Goal: Task Accomplishment & Management: Manage account settings

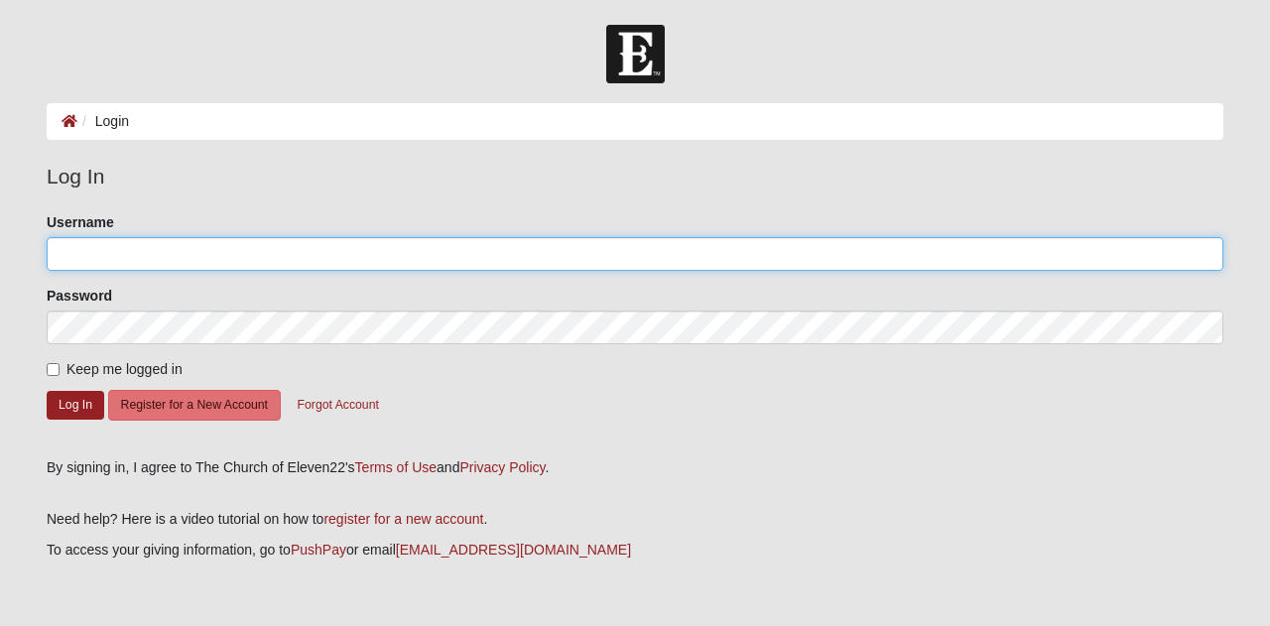
click at [61, 252] on input "Username" at bounding box center [635, 254] width 1177 height 34
type input "KandaceML"
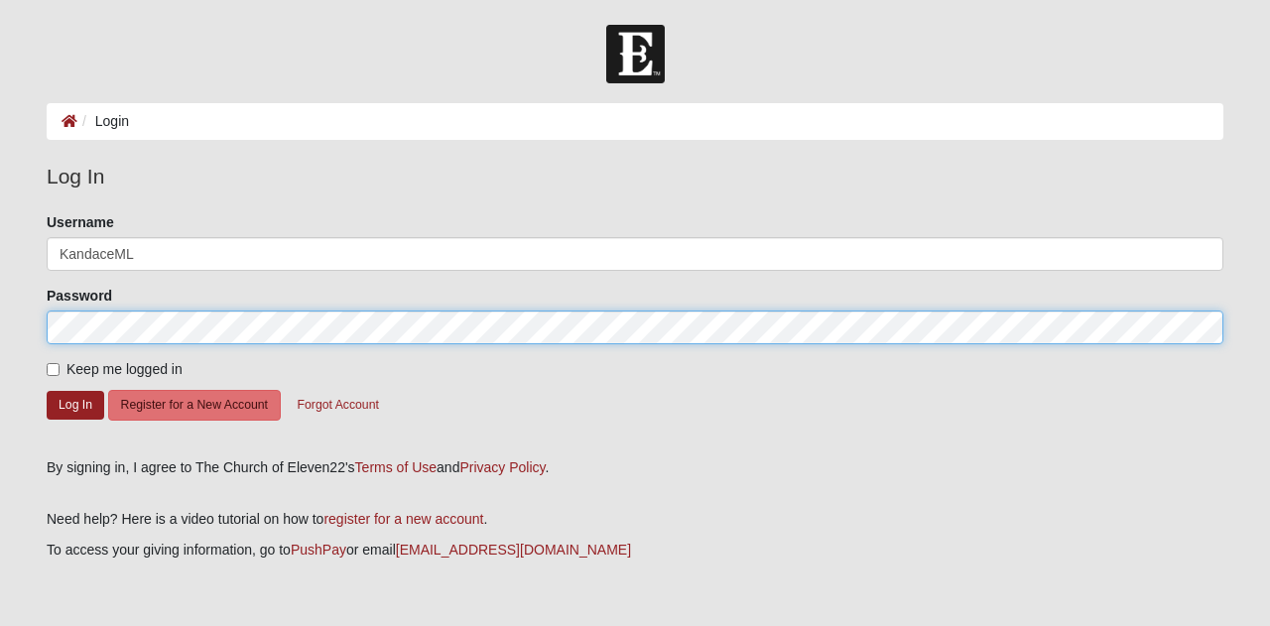
click at [47, 391] on button "Log In" at bounding box center [76, 405] width 58 height 29
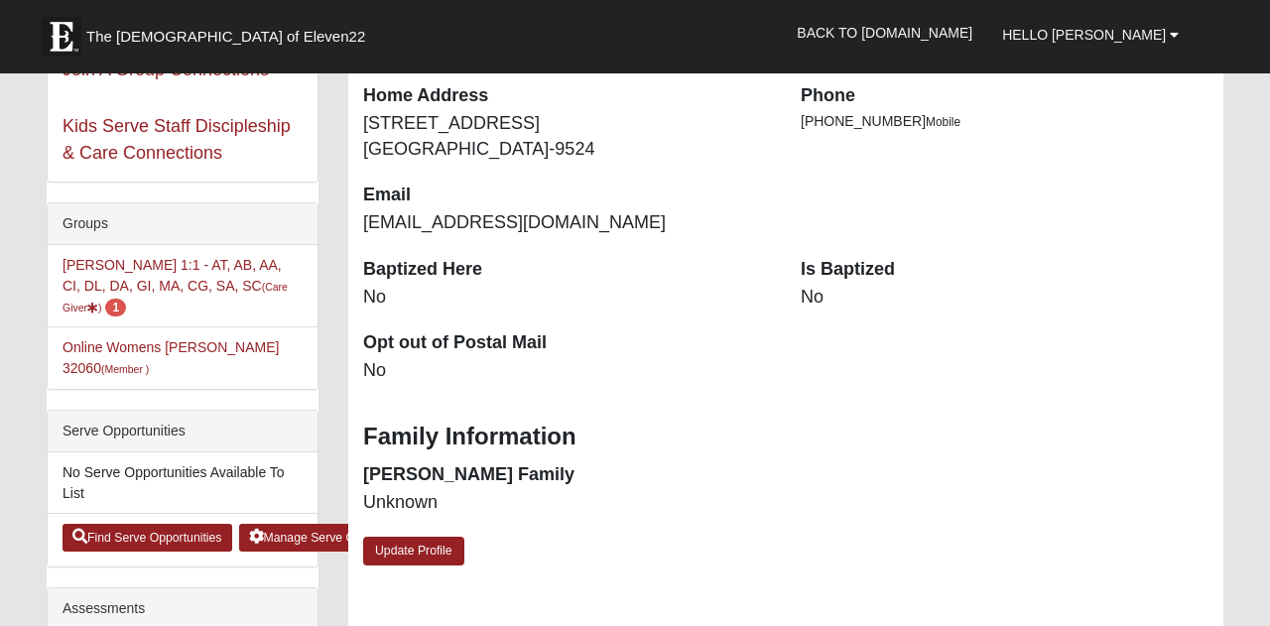
scroll to position [370, 0]
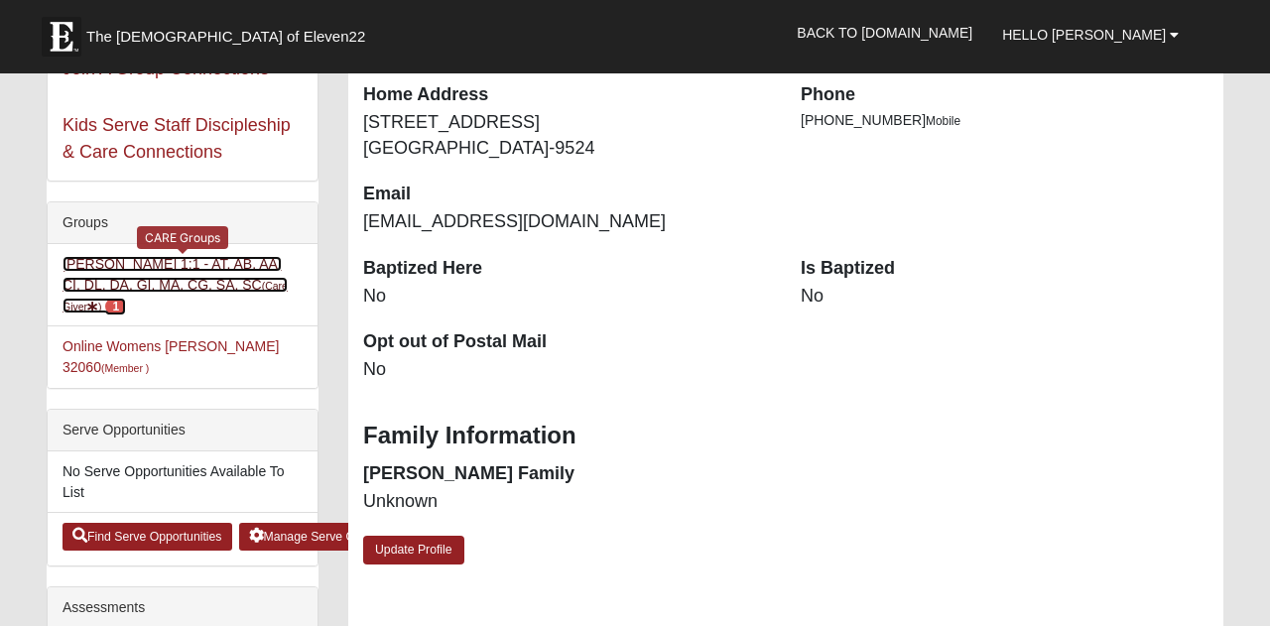
click at [141, 266] on link "Kandace Lankford 1:1 - AT, AB, AA, CI, DL, DA, GI, MA, CG, SA, SC (Care Giver )…" at bounding box center [175, 285] width 225 height 58
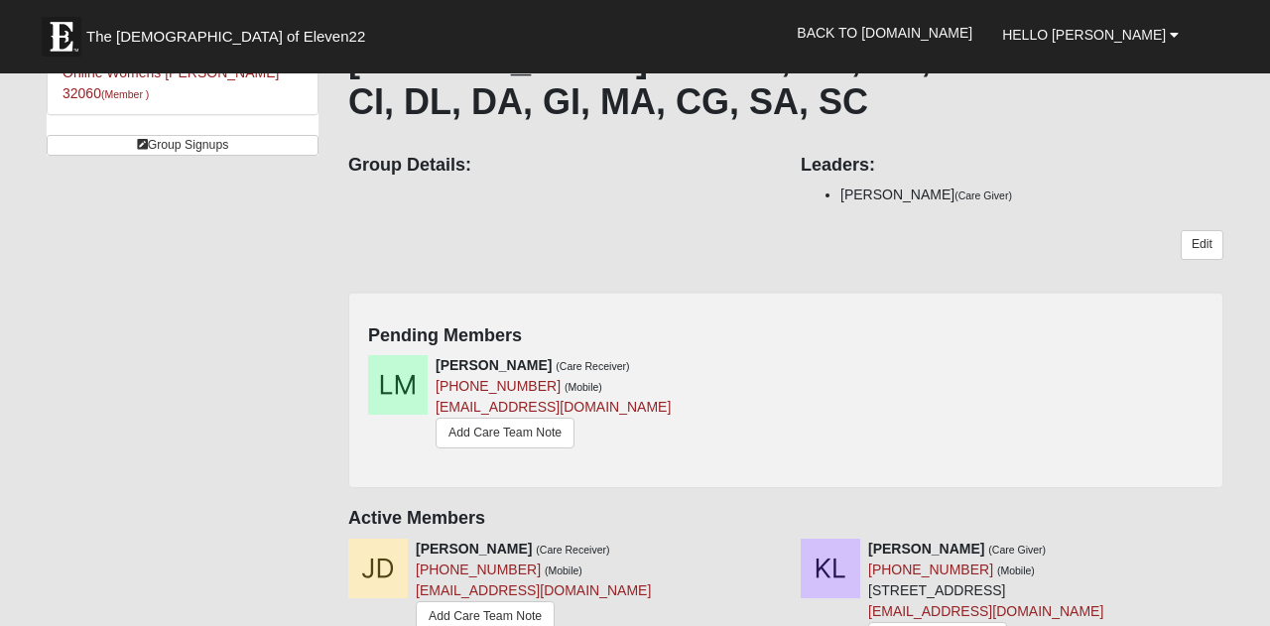
scroll to position [162, 0]
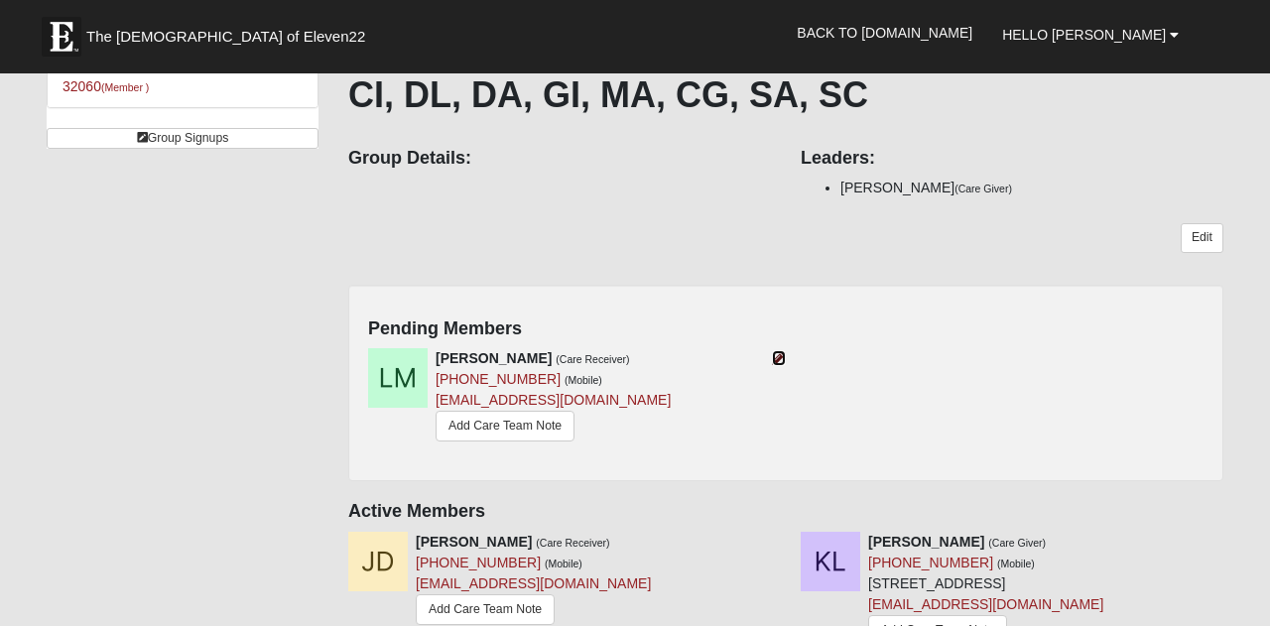
click at [779, 361] on icon at bounding box center [779, 358] width 14 height 14
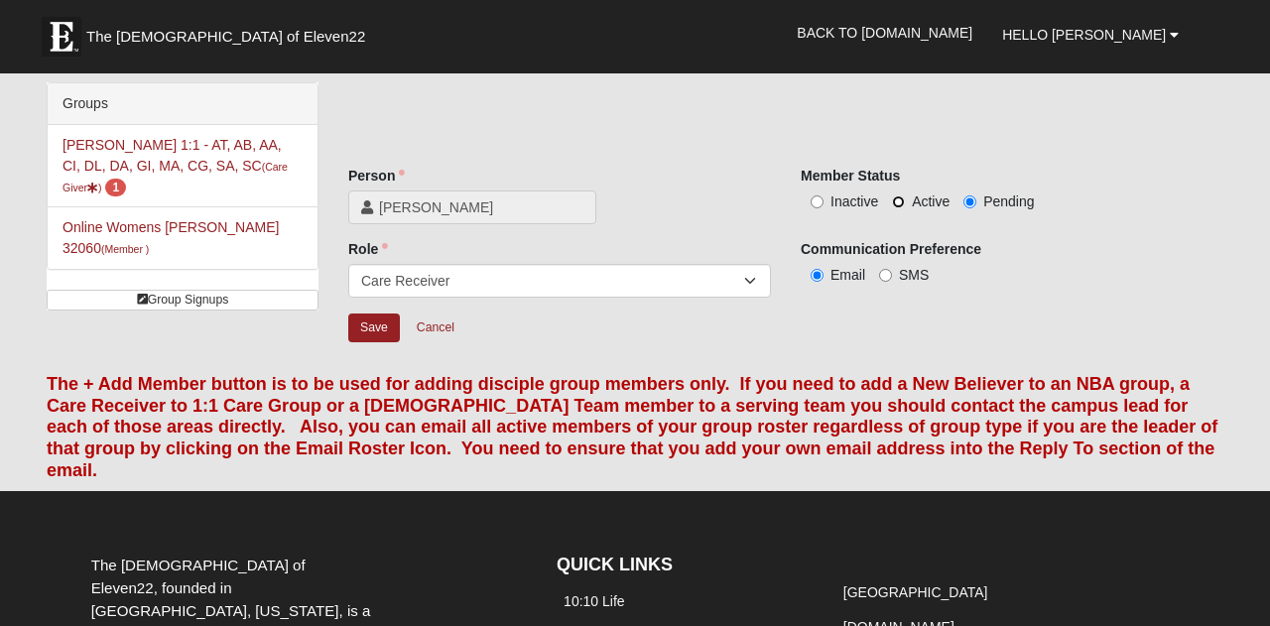
click at [898, 202] on input "Active" at bounding box center [898, 202] width 13 height 13
radio input "true"
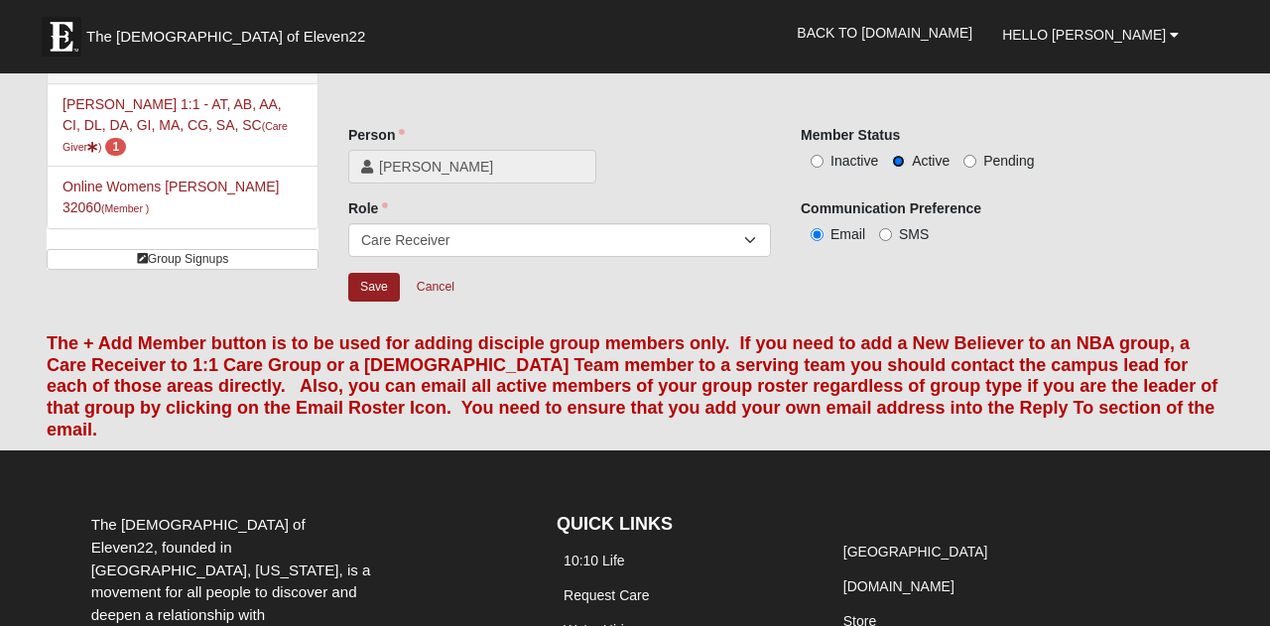
scroll to position [39, 0]
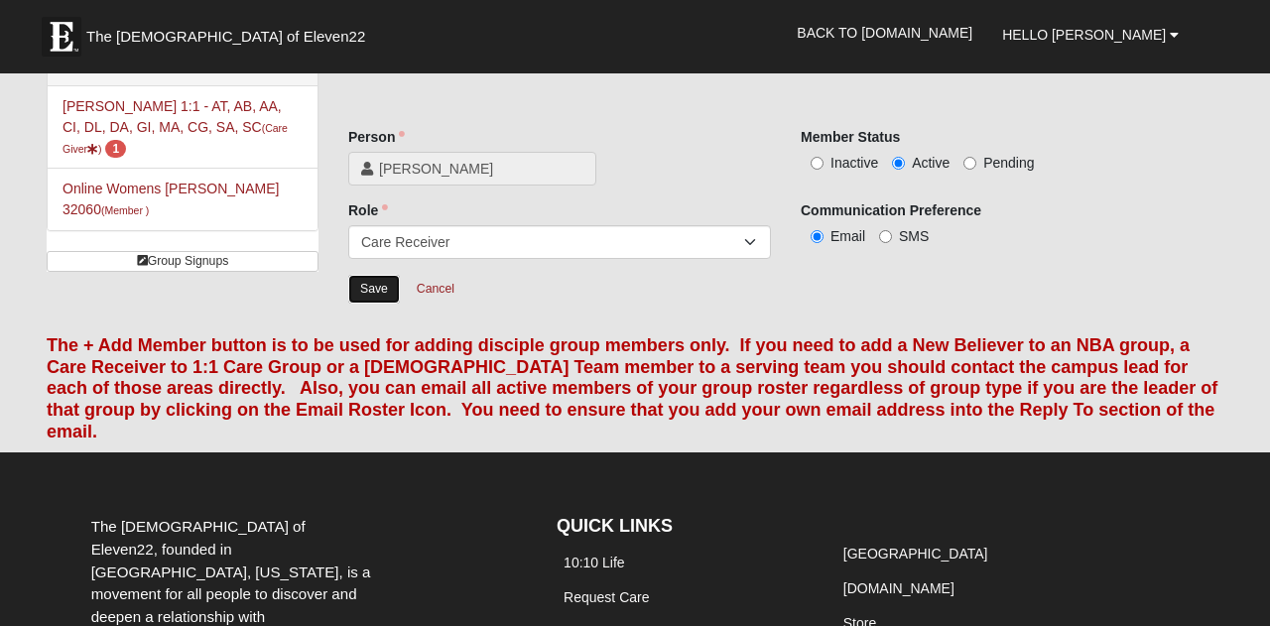
click at [377, 290] on input "Save" at bounding box center [374, 289] width 52 height 29
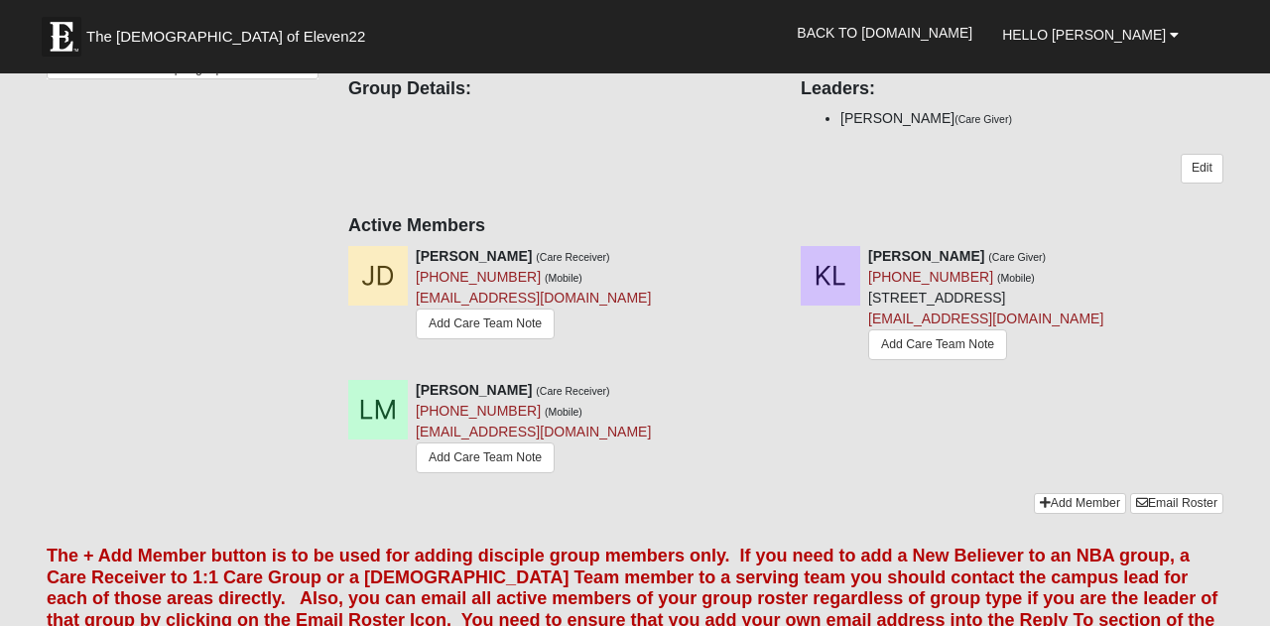
scroll to position [238, 0]
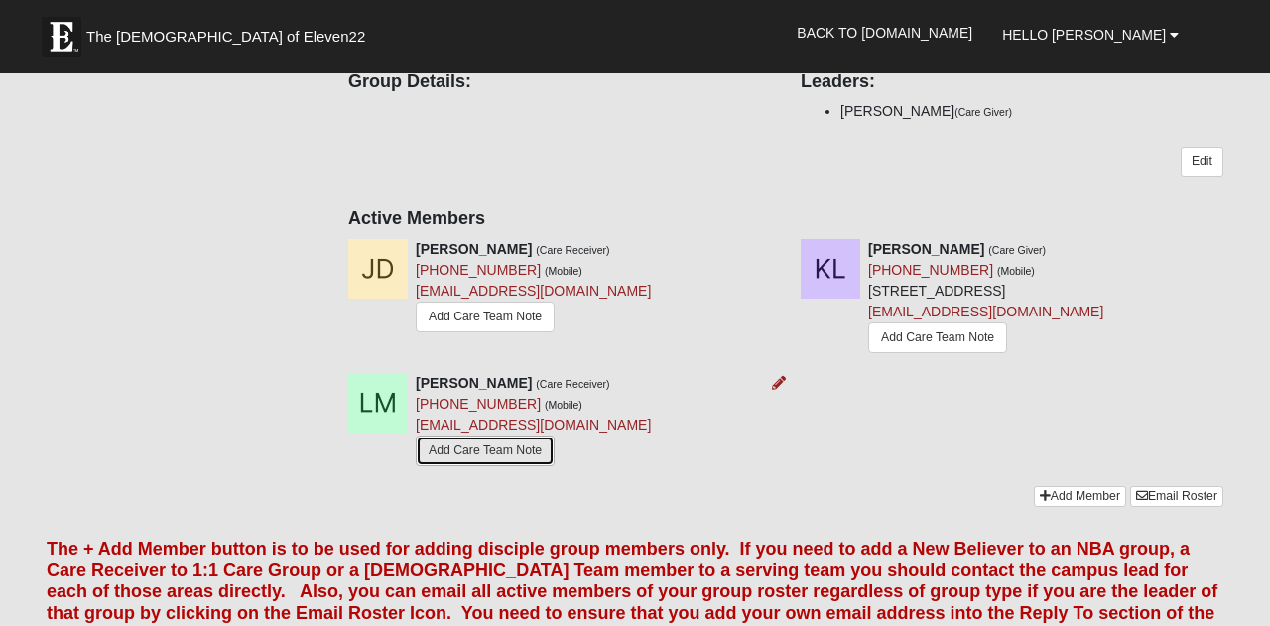
click at [521, 451] on link "Add Care Team Note" at bounding box center [485, 451] width 139 height 31
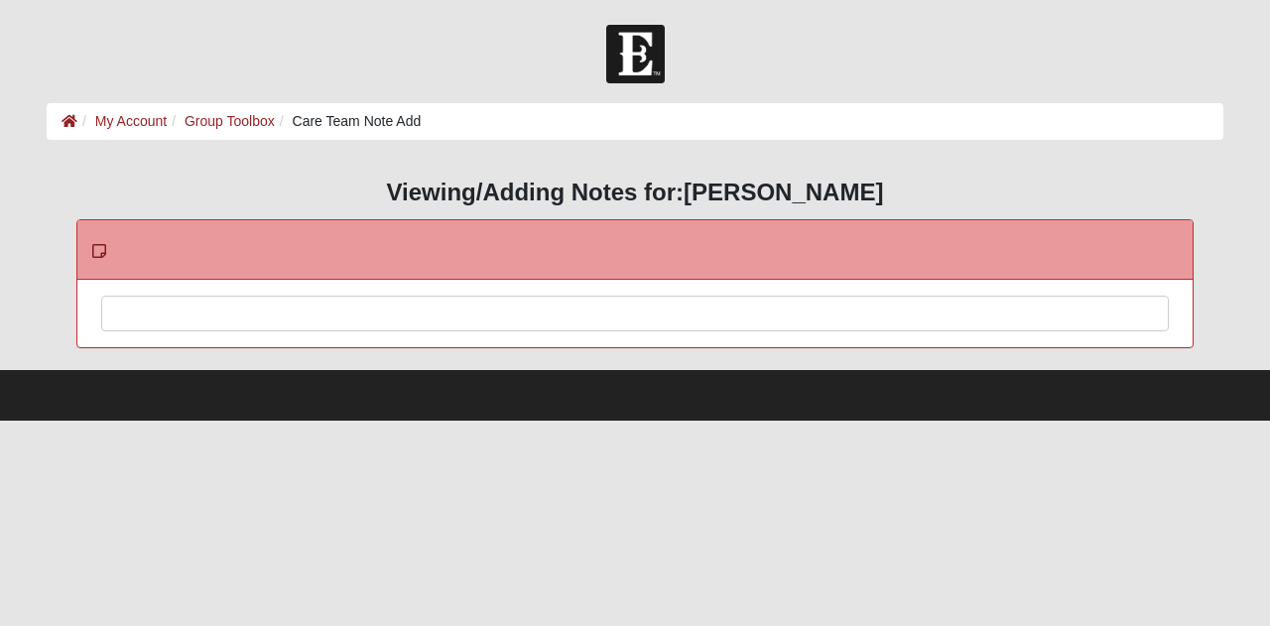
click at [286, 322] on div at bounding box center [635, 340] width 1067 height 87
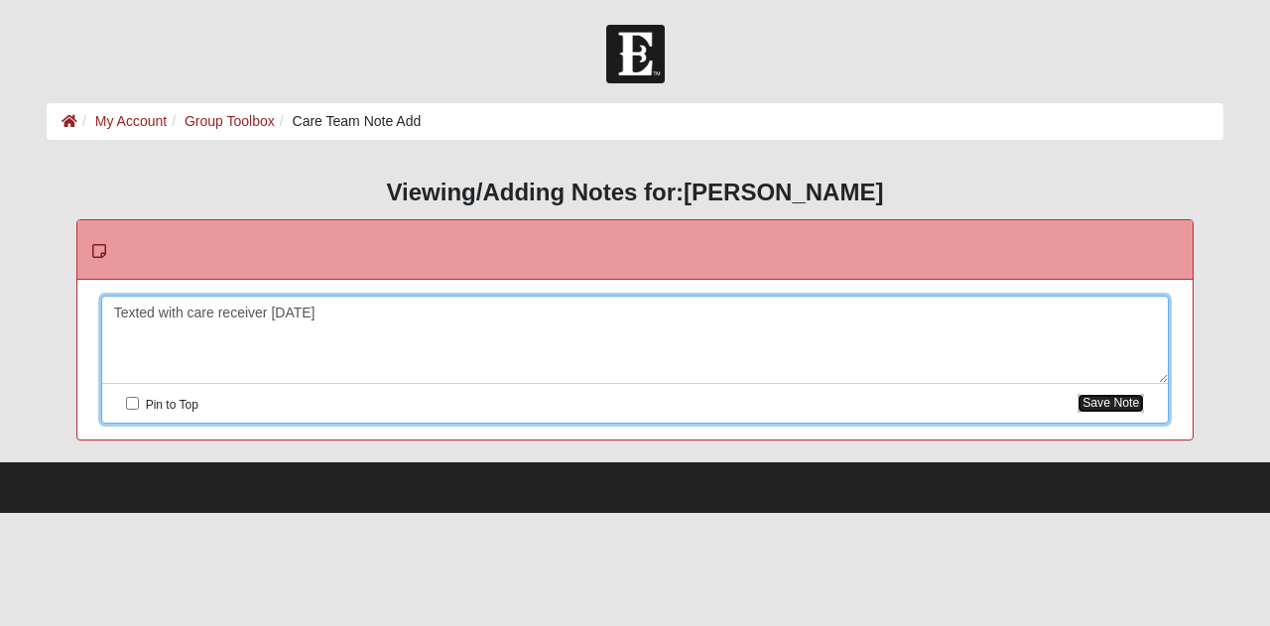
click at [1100, 408] on button "Save Note" at bounding box center [1111, 403] width 66 height 19
